Goal: Task Accomplishment & Management: Use online tool/utility

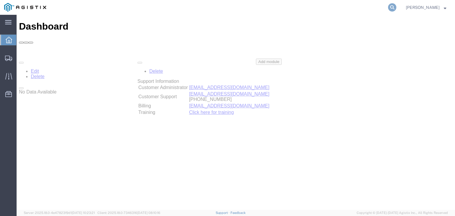
click at [395, 9] on icon at bounding box center [392, 7] width 8 height 8
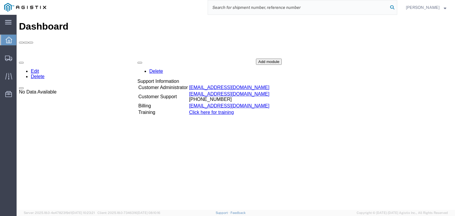
paste input "56663771"
type input "56663771"
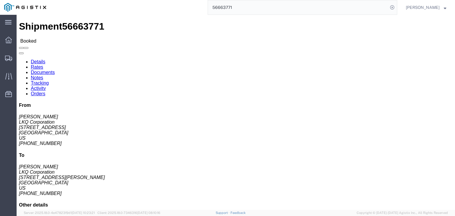
click link "Notes"
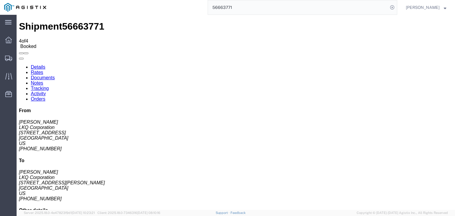
click at [42, 65] on link "Details" at bounding box center [38, 67] width 15 height 5
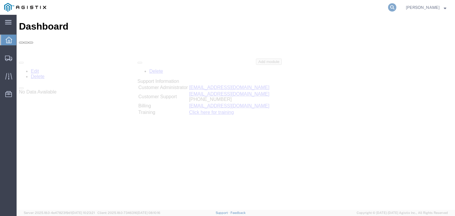
click at [396, 6] on icon at bounding box center [392, 7] width 8 height 8
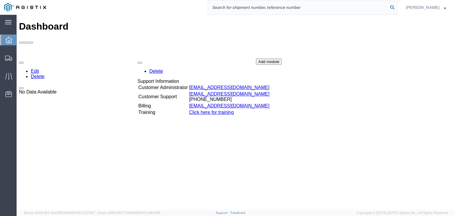
paste input "56684022"
type input "56684022"
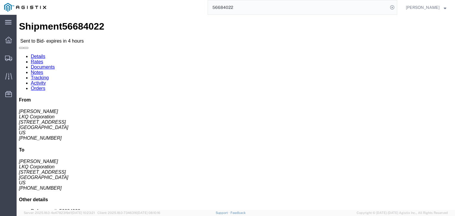
click link "Enter / Modify Bid"
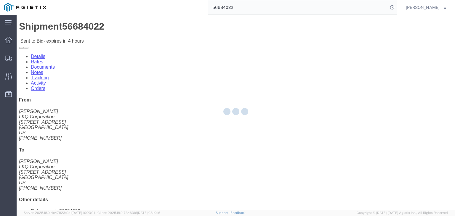
select select "4512"
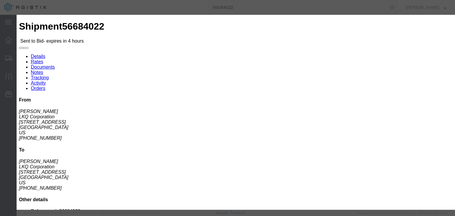
click select "Select LTL 3 - 5 Day Less than Truckload Rail Reefer TL Standard 3 - 5 Day Truc…"
select select "13784"
click select "Select LTL 3 - 5 Day Less than Truckload Rail Reefer TL Standard 3 - 5 Day Truc…"
click input "text"
type input "bis"
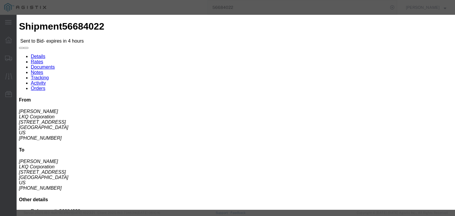
click div "Select 2 Day Service 3 Axle Winch Truck 3 to 5 Day Service 96L Domestic Flat Ra…"
click input "number"
type input "1950"
click button "Submit"
